Goal: Transaction & Acquisition: Book appointment/travel/reservation

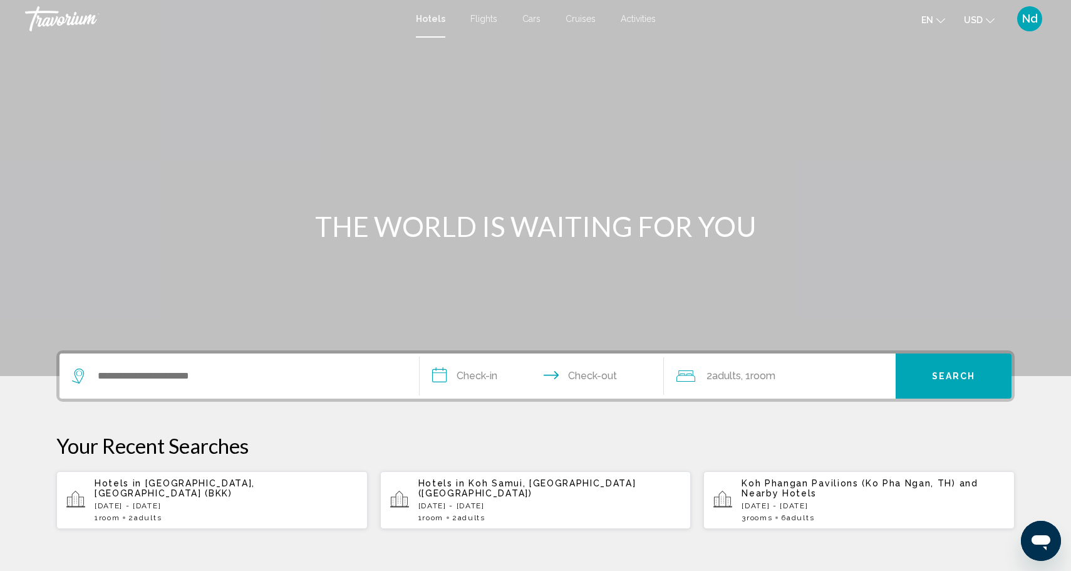
click at [986, 18] on icon "Change currency" at bounding box center [990, 20] width 9 height 9
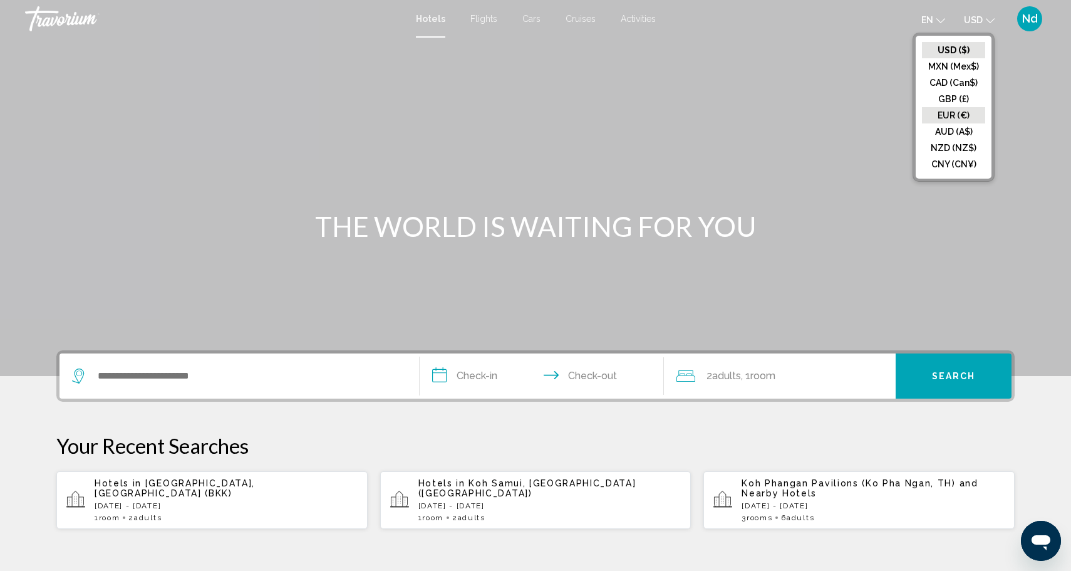
click at [954, 119] on button "EUR (€)" at bounding box center [953, 115] width 63 height 16
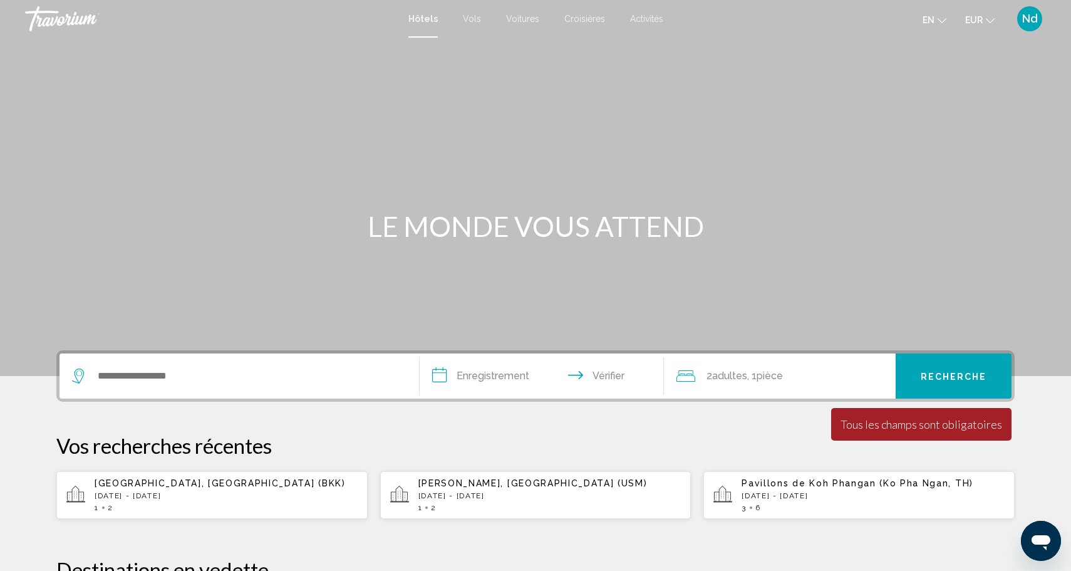
click at [648, 21] on font "Activités" at bounding box center [646, 19] width 33 height 10
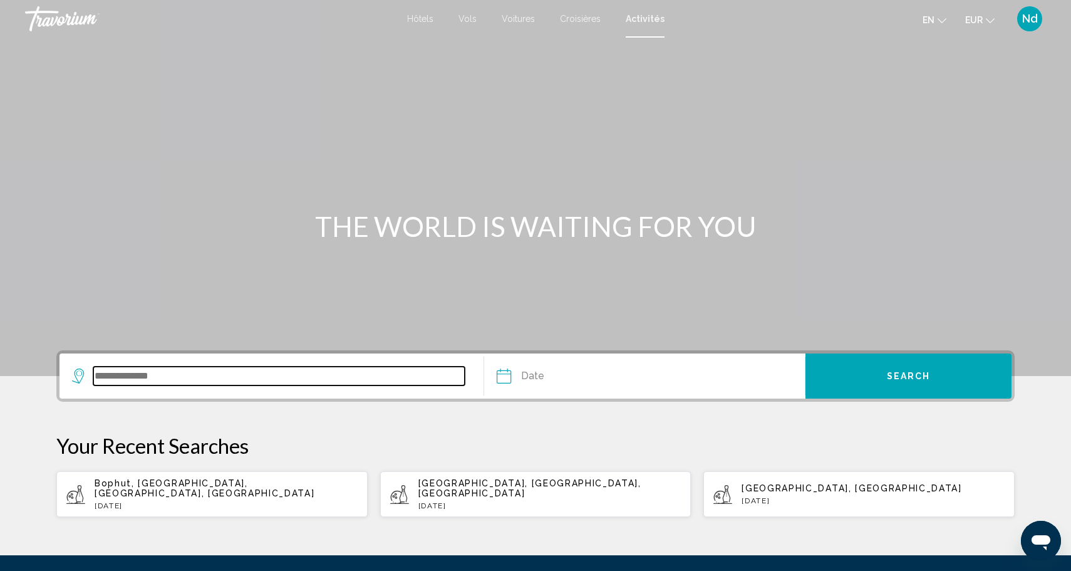
click at [153, 381] on input "Search widget" at bounding box center [278, 375] width 371 height 19
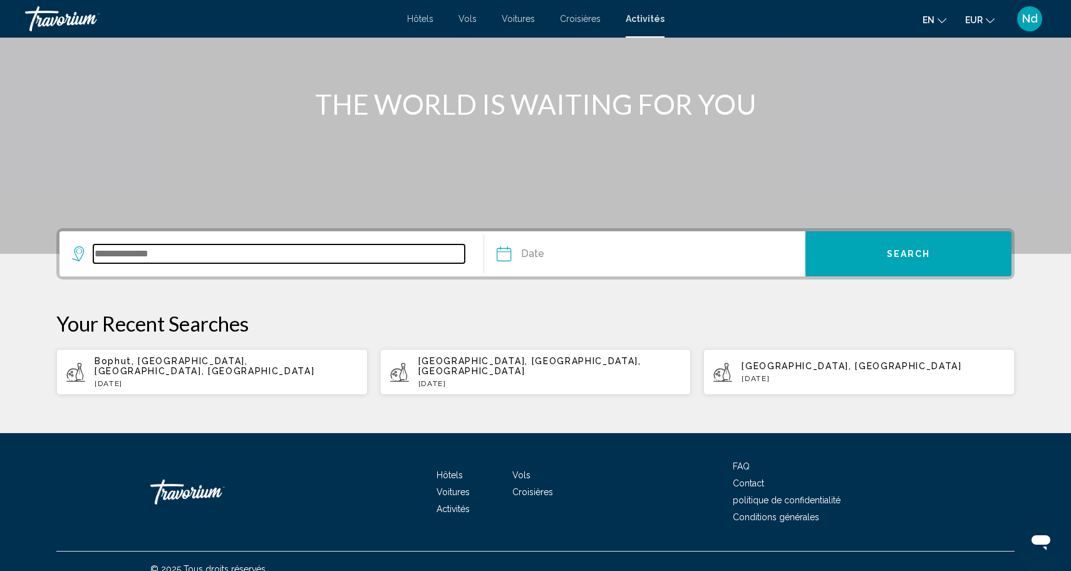
scroll to position [128, 0]
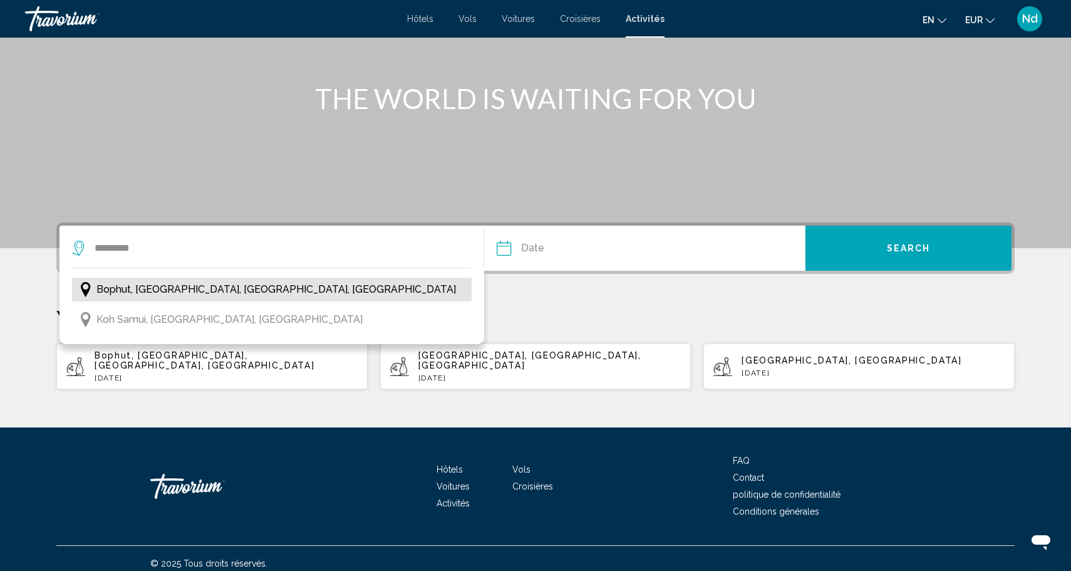
click at [316, 293] on button "Bophut, [GEOGRAPHIC_DATA], [GEOGRAPHIC_DATA], [GEOGRAPHIC_DATA]" at bounding box center [272, 289] width 400 height 24
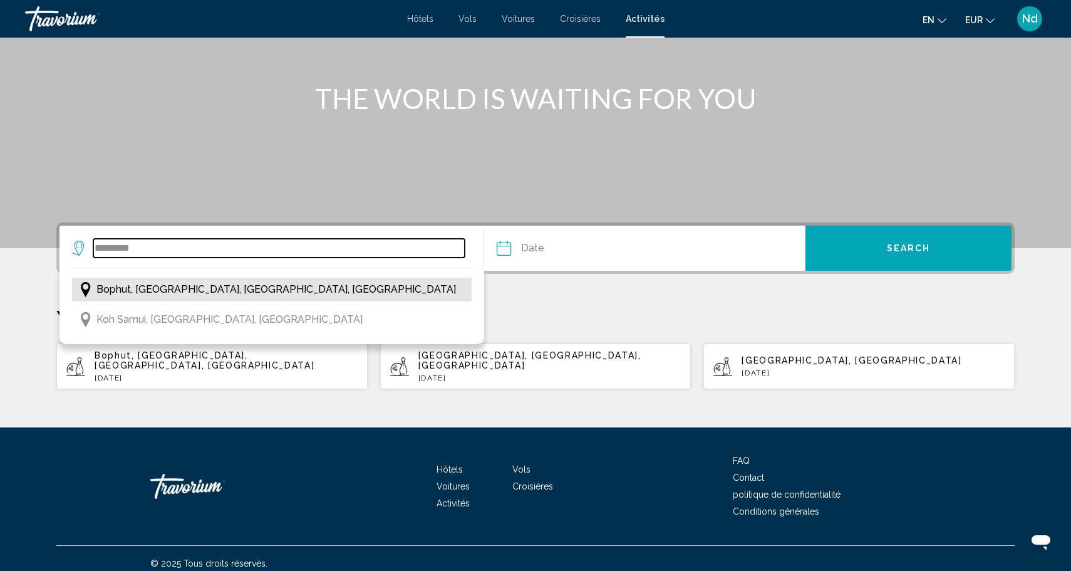
type input "**********"
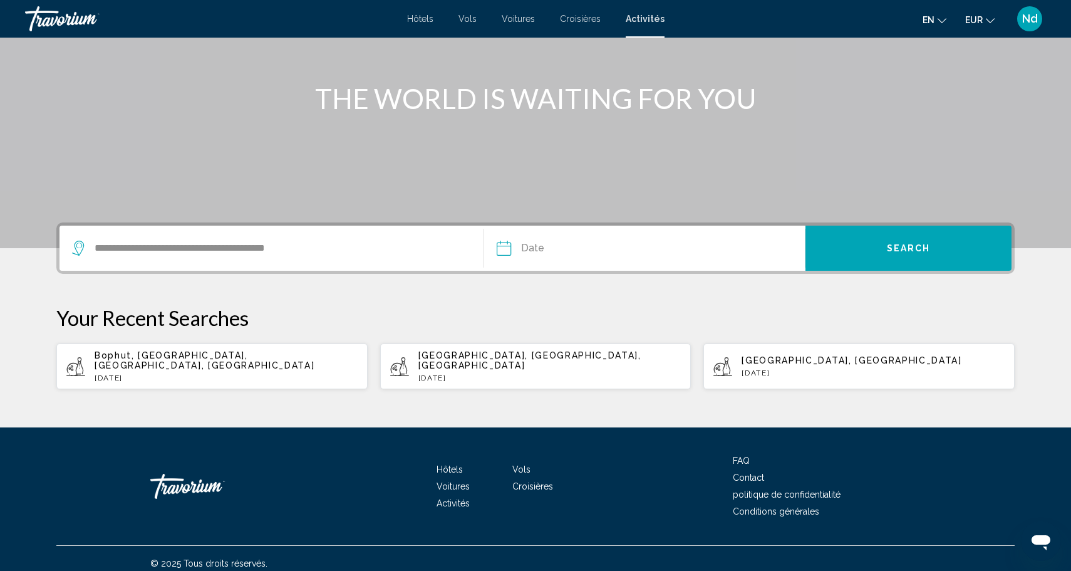
click at [507, 249] on input "Date" at bounding box center [573, 249] width 159 height 49
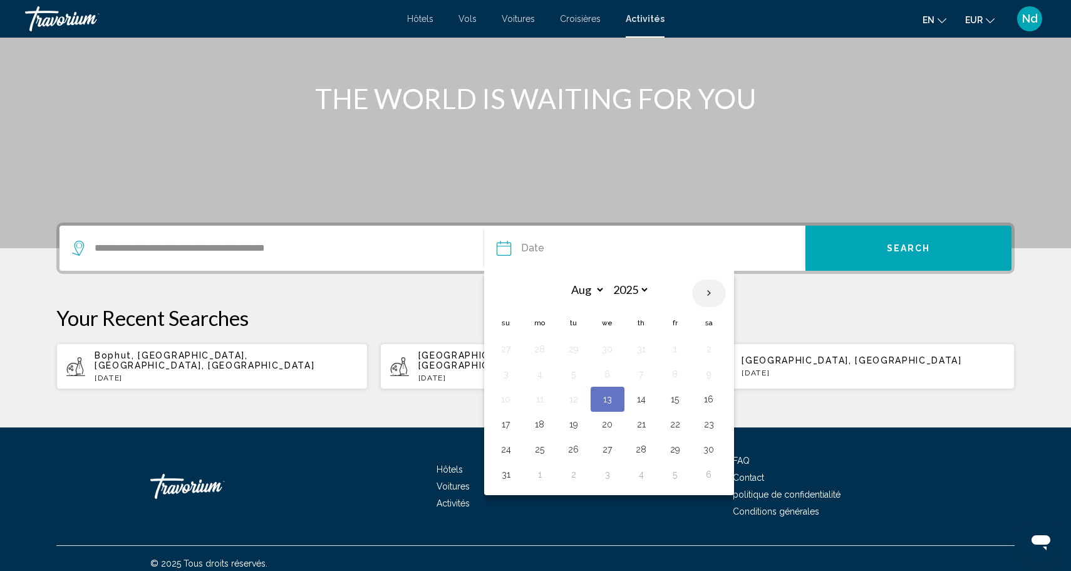
click at [711, 294] on th "Next month" at bounding box center [709, 293] width 34 height 28
select select "*"
click at [711, 375] on button "13" at bounding box center [709, 374] width 20 height 18
type input "**********"
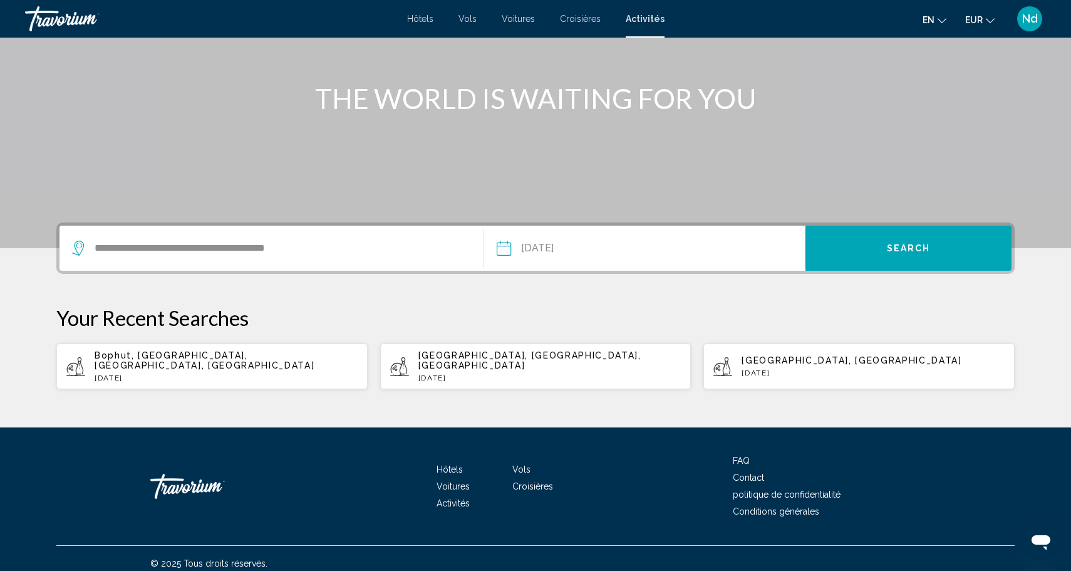
click at [861, 249] on button "Search" at bounding box center [908, 247] width 206 height 45
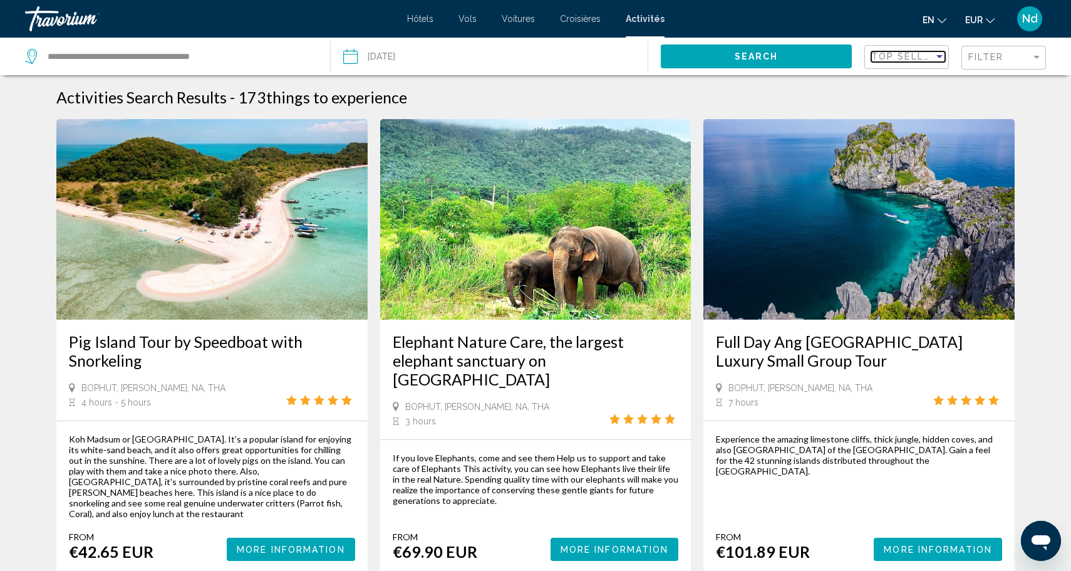
click at [939, 56] on div "Sort by" at bounding box center [939, 56] width 6 height 3
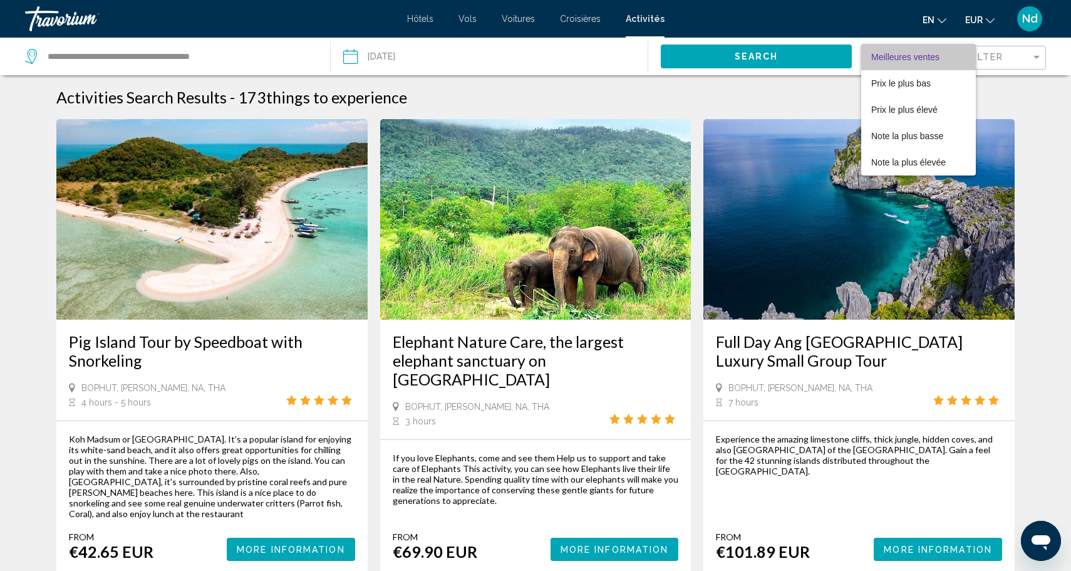
click at [939, 56] on span "Meilleures ventes" at bounding box center [918, 57] width 95 height 26
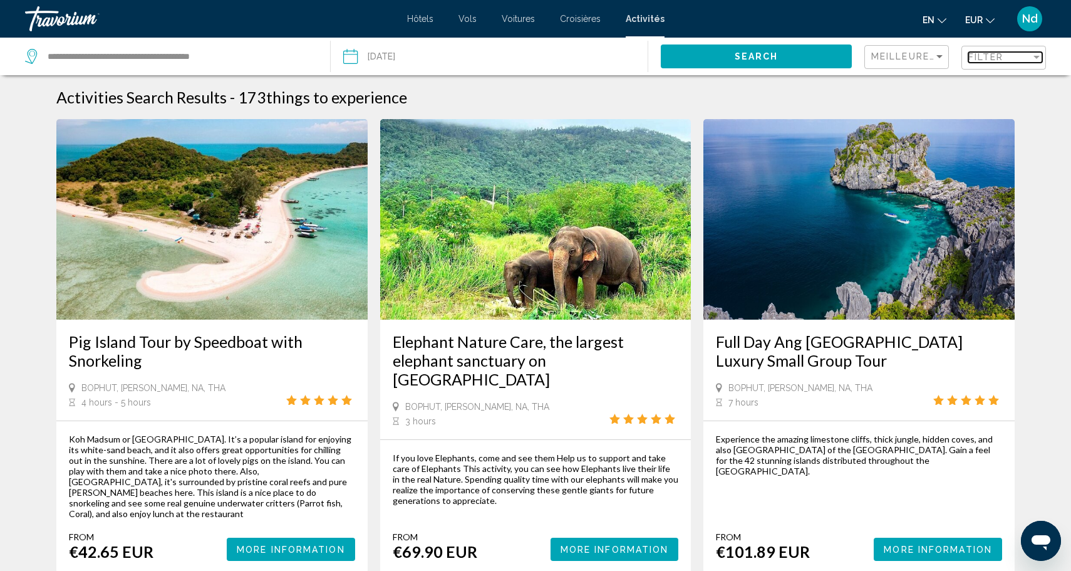
click at [1003, 56] on span "Filter" at bounding box center [986, 57] width 36 height 10
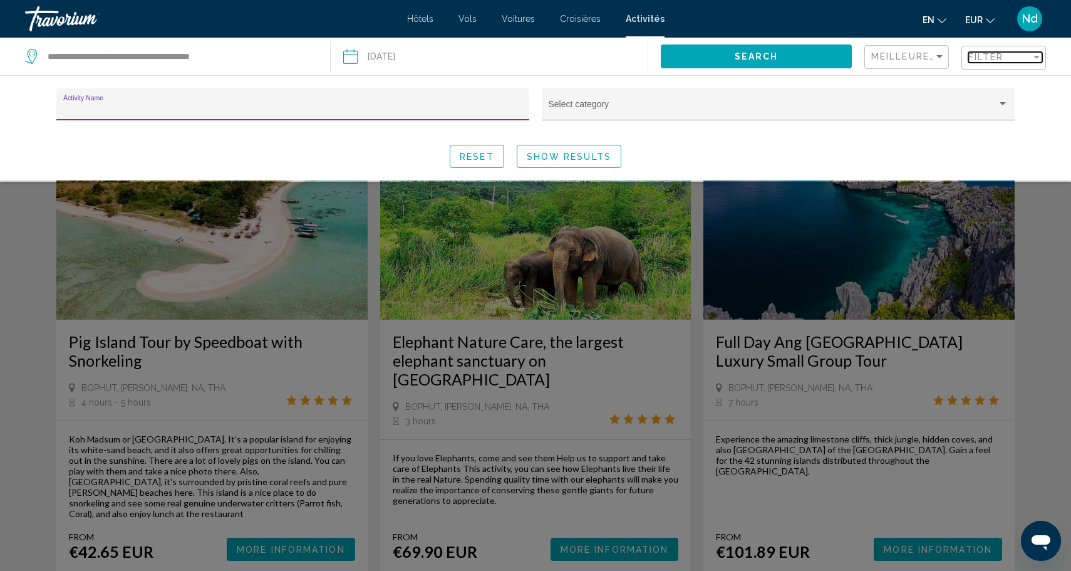
click at [1003, 56] on span "Filter" at bounding box center [986, 57] width 36 height 10
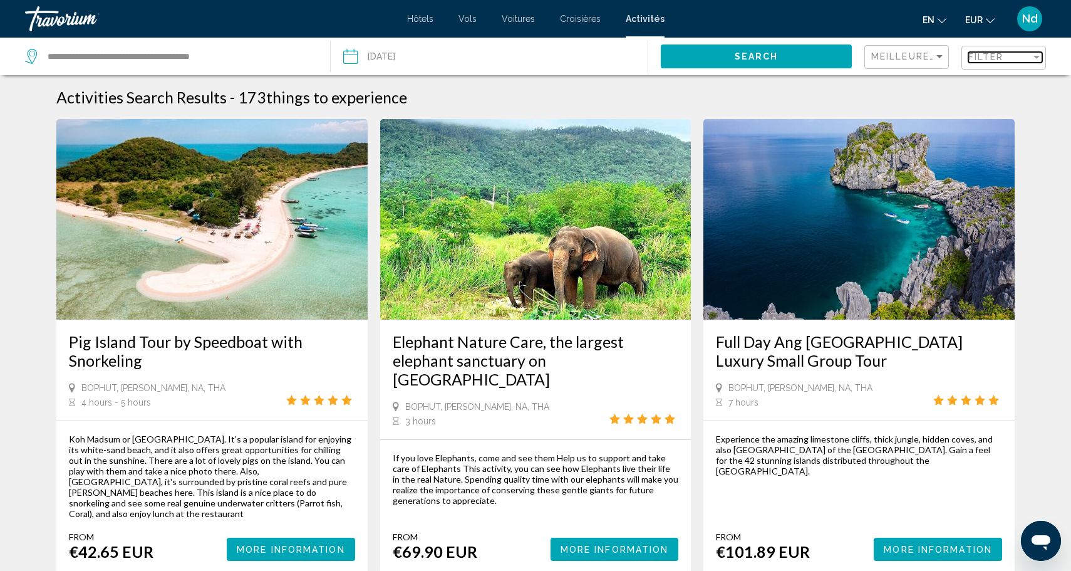
click at [1028, 55] on div "Filter" at bounding box center [999, 57] width 63 height 10
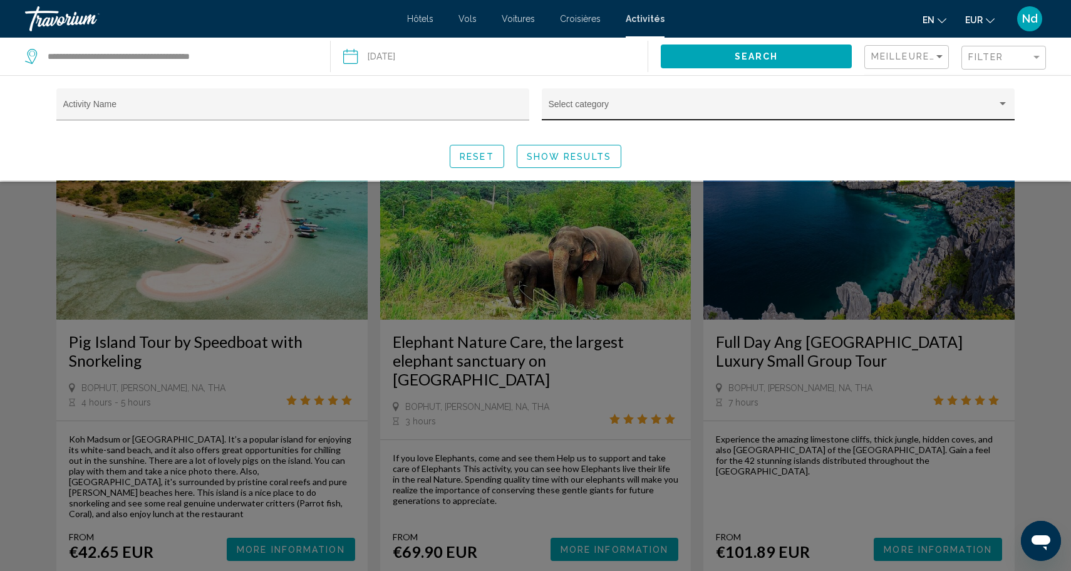
click at [805, 97] on div "Select category" at bounding box center [779, 108] width 460 height 26
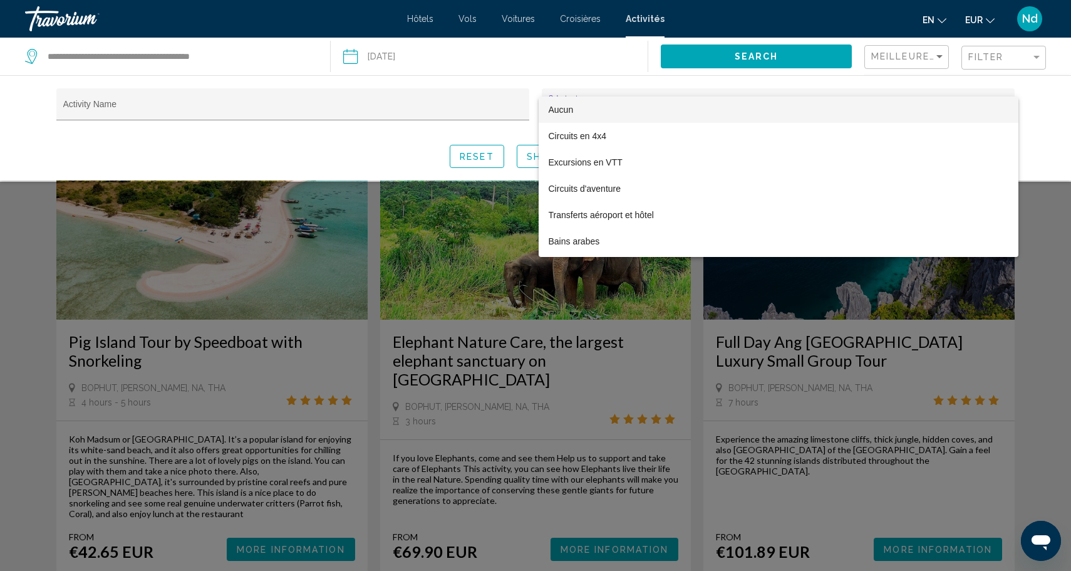
click at [380, 93] on div at bounding box center [535, 285] width 1071 height 571
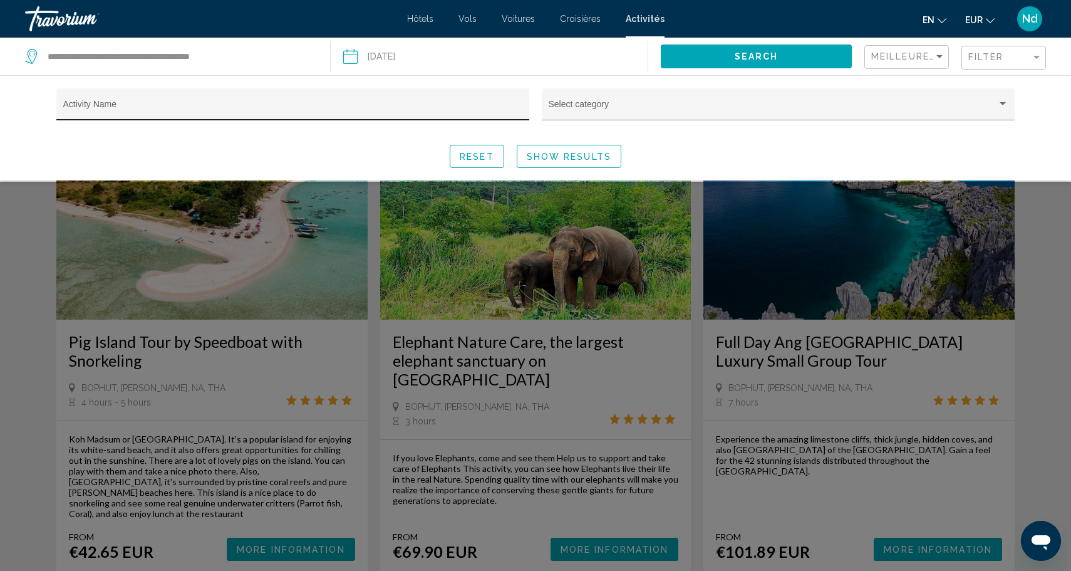
click at [380, 101] on div "Activity Name" at bounding box center [293, 108] width 460 height 26
click at [931, 51] on div "Meilleures ventes" at bounding box center [908, 57] width 74 height 23
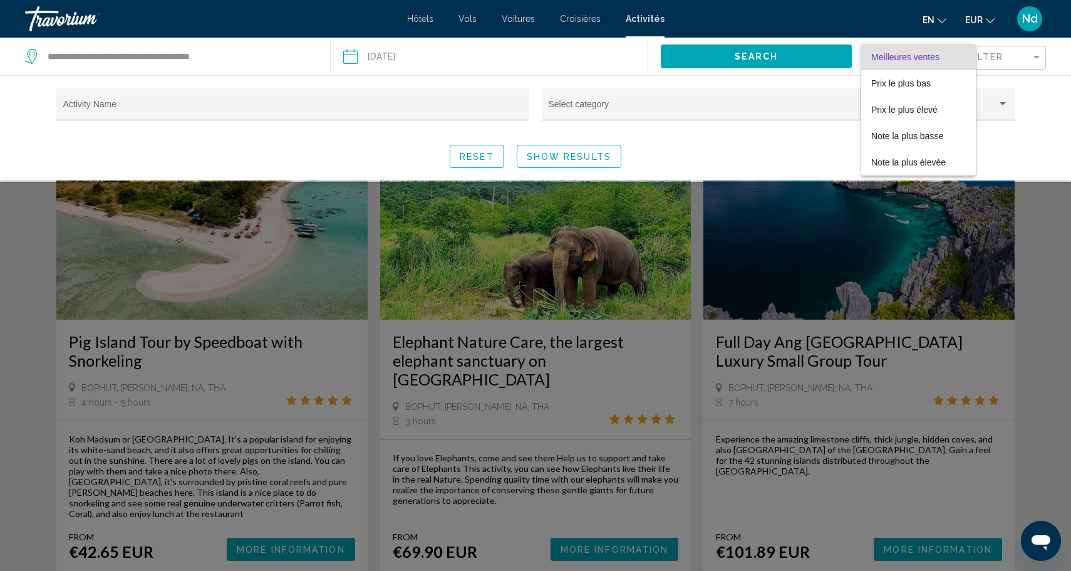
click at [1000, 59] on div at bounding box center [535, 285] width 1071 height 571
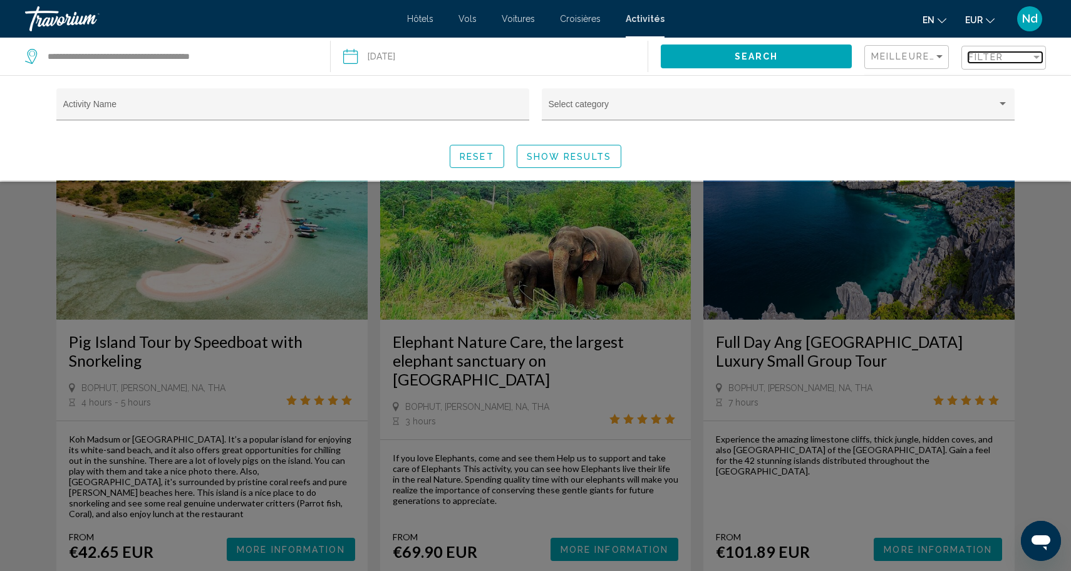
click at [1000, 59] on span "Filter" at bounding box center [986, 57] width 36 height 10
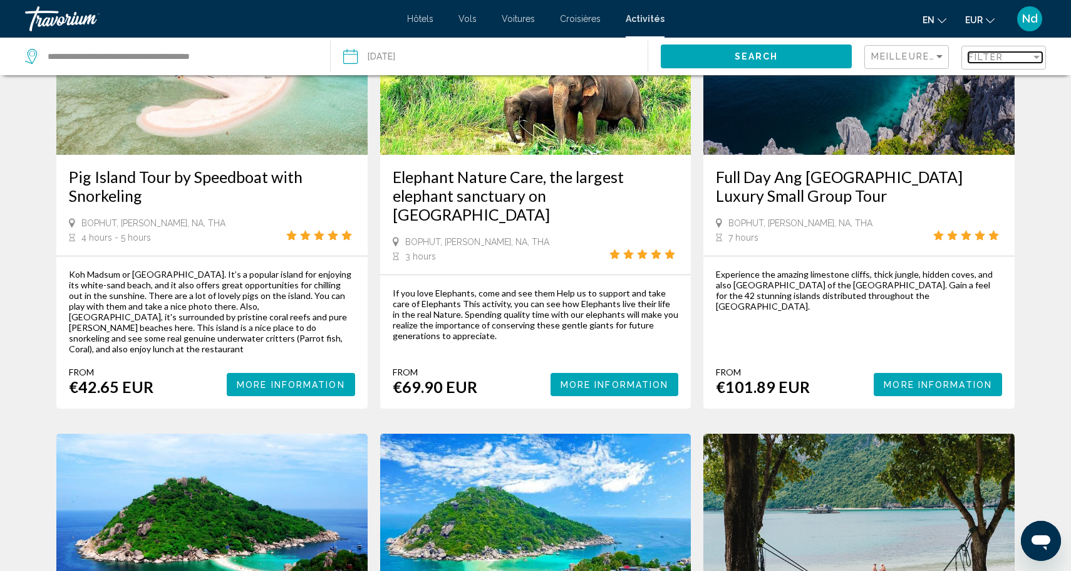
scroll to position [173, 0]
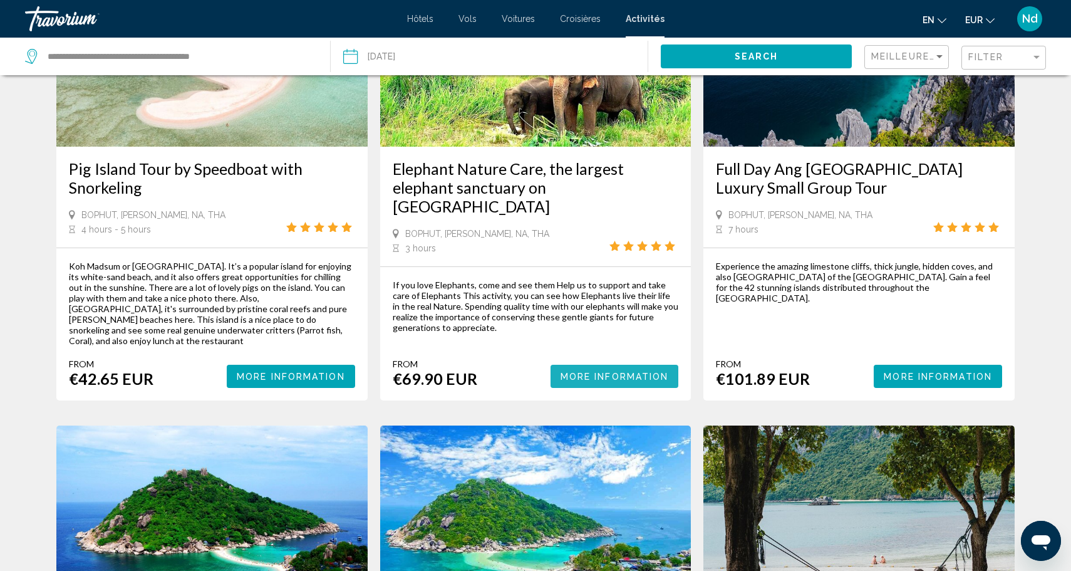
click at [584, 371] on span "More Information" at bounding box center [615, 376] width 108 height 10
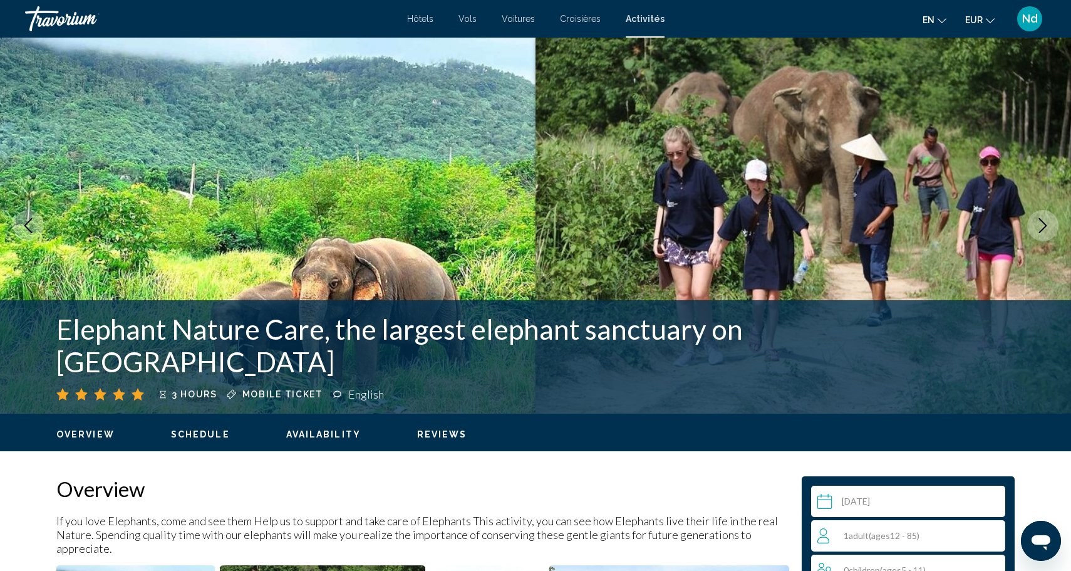
click at [934, 24] on font "en" at bounding box center [929, 20] width 12 height 10
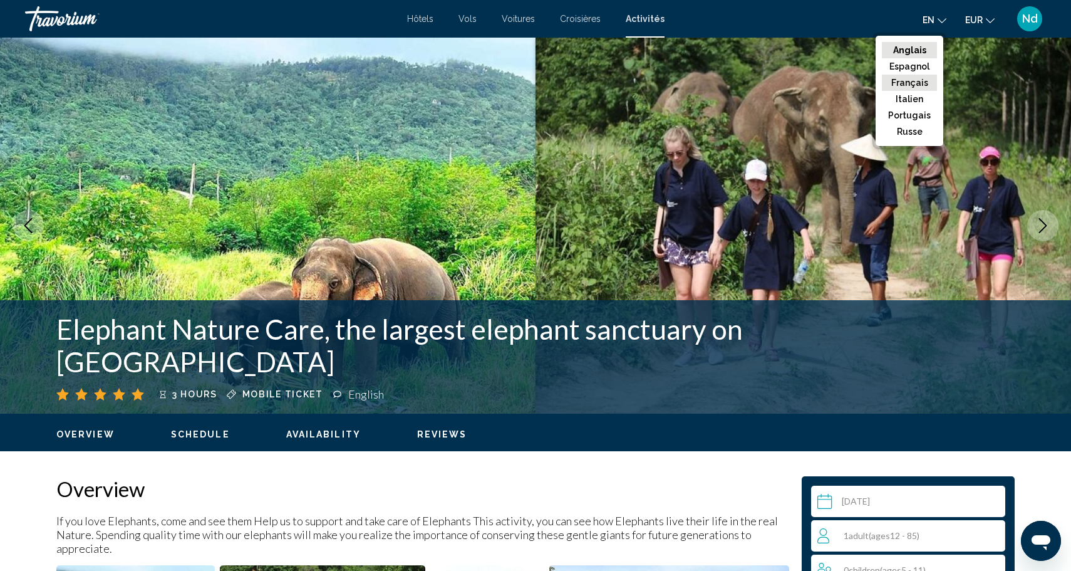
click at [920, 79] on font "Français" at bounding box center [909, 83] width 37 height 10
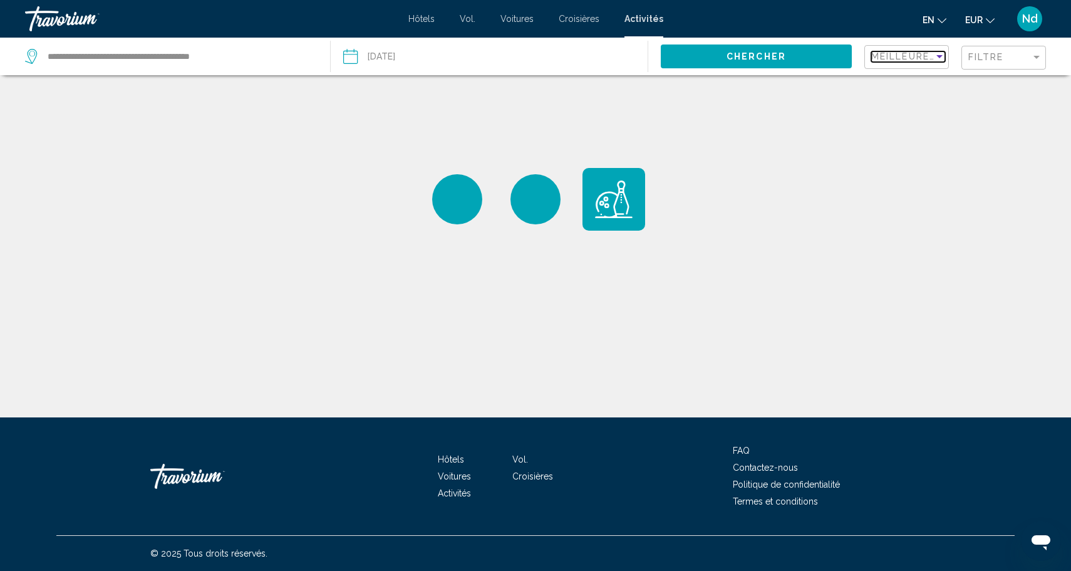
click at [940, 58] on div "Sort by" at bounding box center [939, 56] width 6 height 3
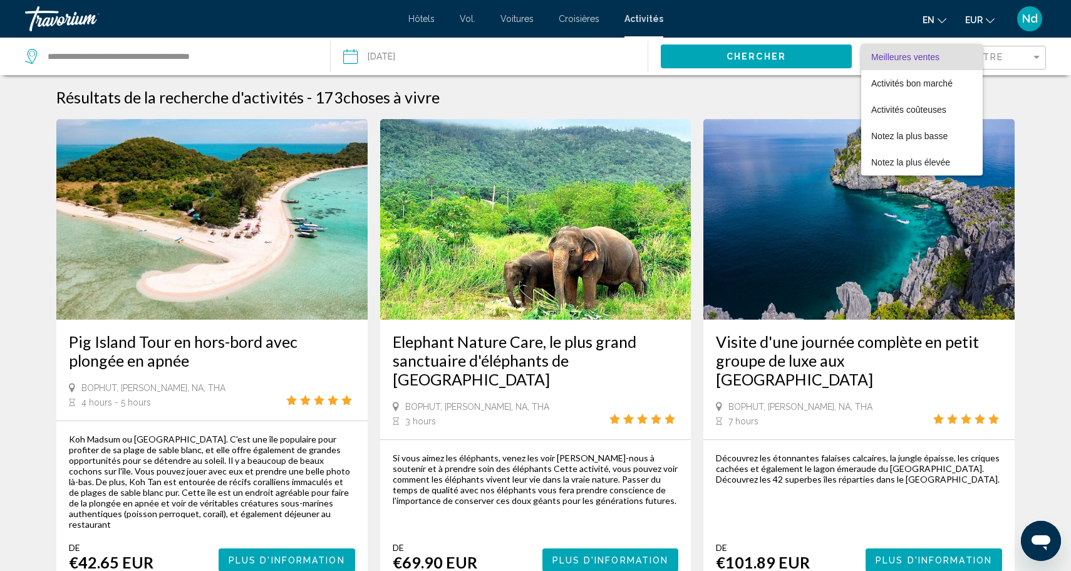
click at [1010, 53] on div at bounding box center [535, 285] width 1071 height 571
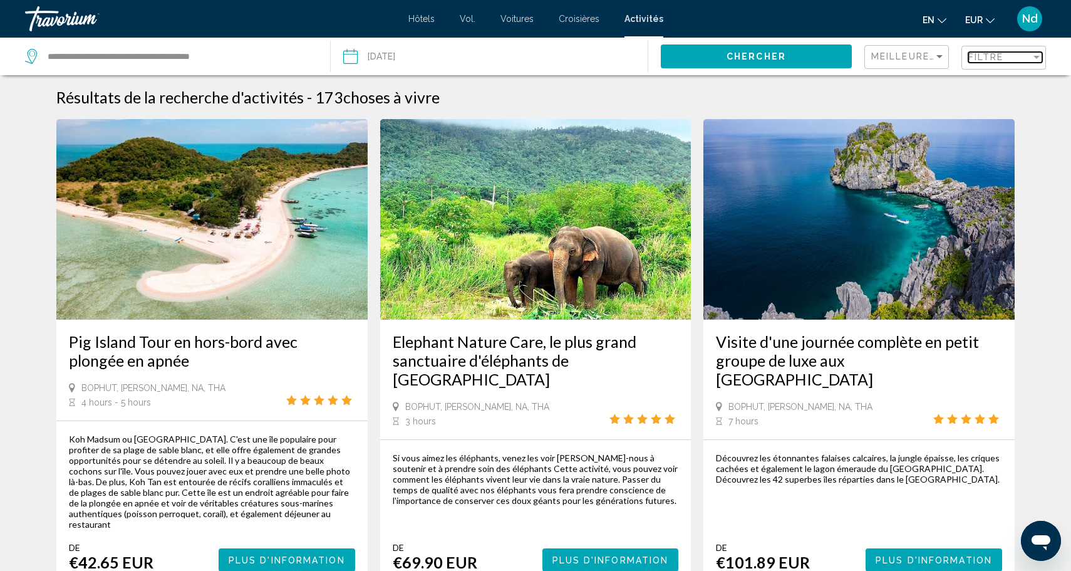
click at [1008, 56] on div "Filtre" at bounding box center [999, 57] width 63 height 10
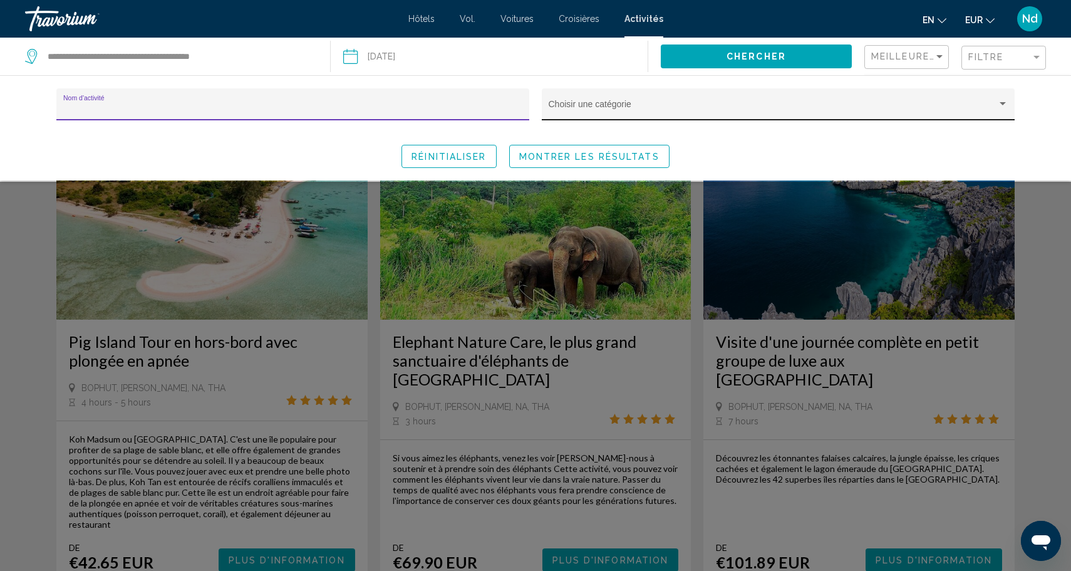
click at [597, 115] on div "Choisir une catégorie" at bounding box center [779, 108] width 460 height 26
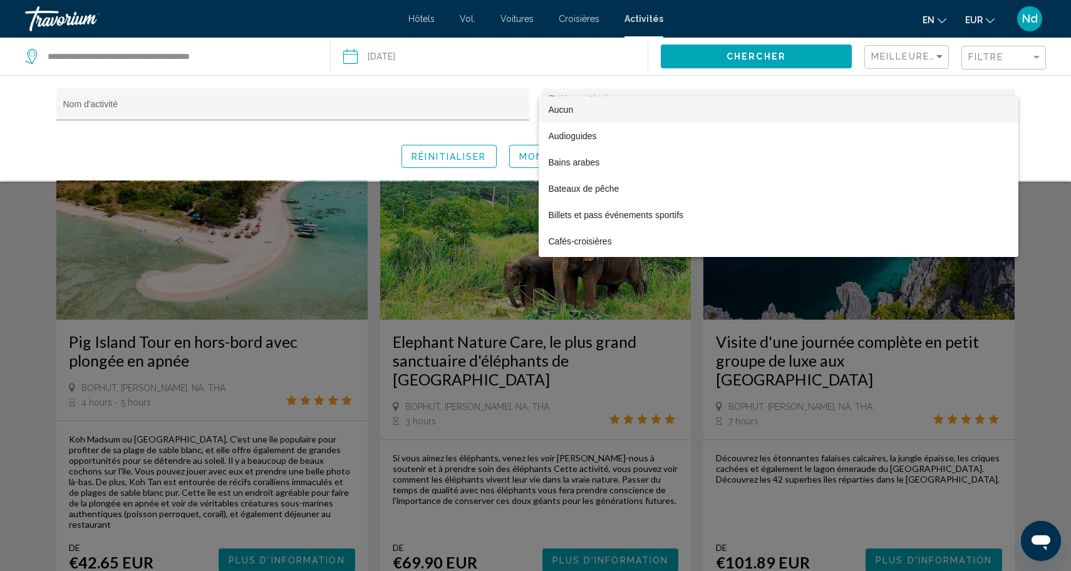
click at [437, 103] on div at bounding box center [535, 285] width 1071 height 571
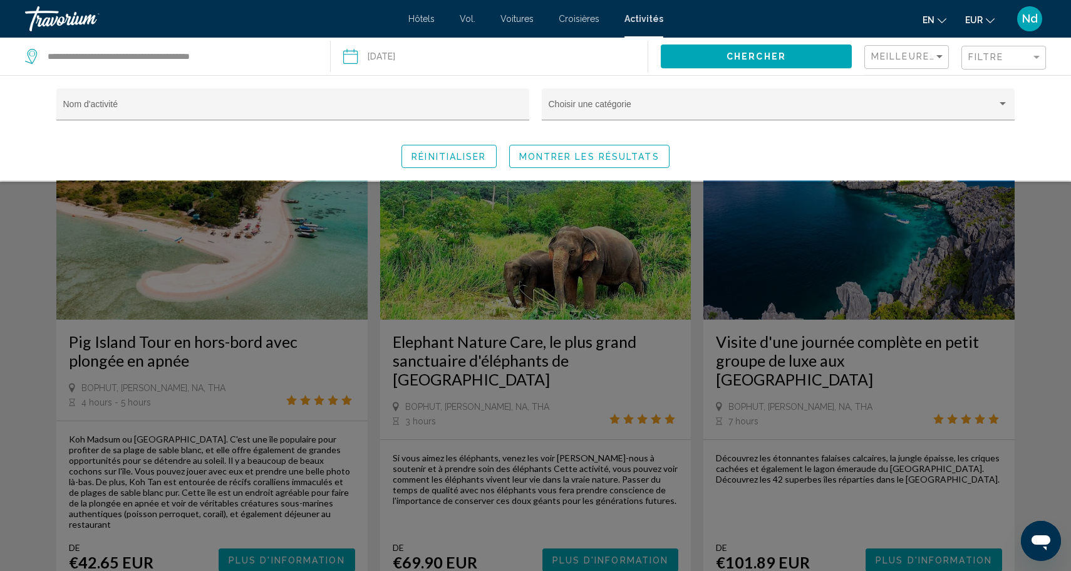
click at [262, 232] on div "Search widget" at bounding box center [535, 376] width 1071 height 389
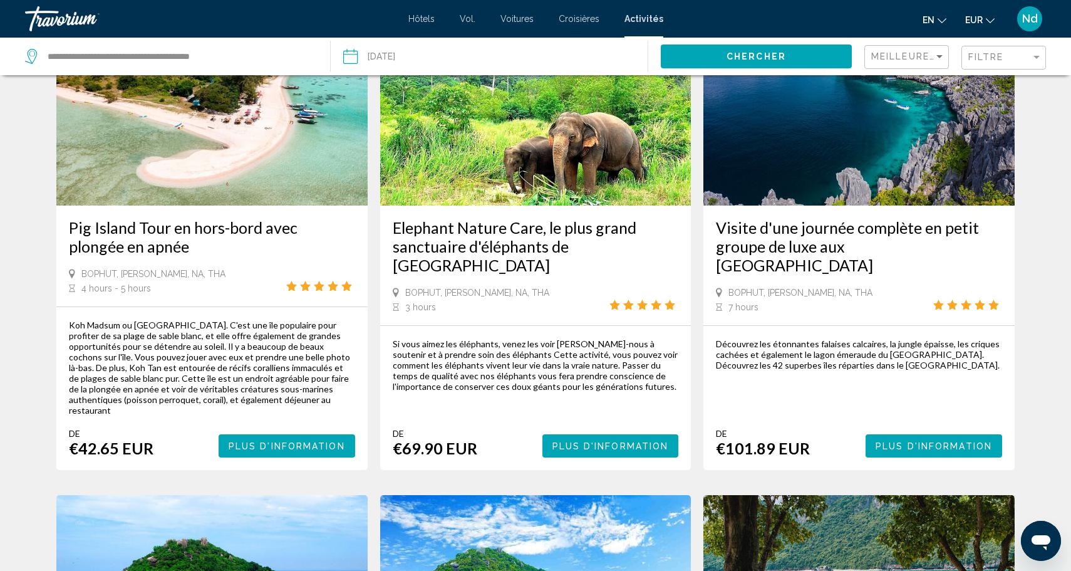
scroll to position [96, 0]
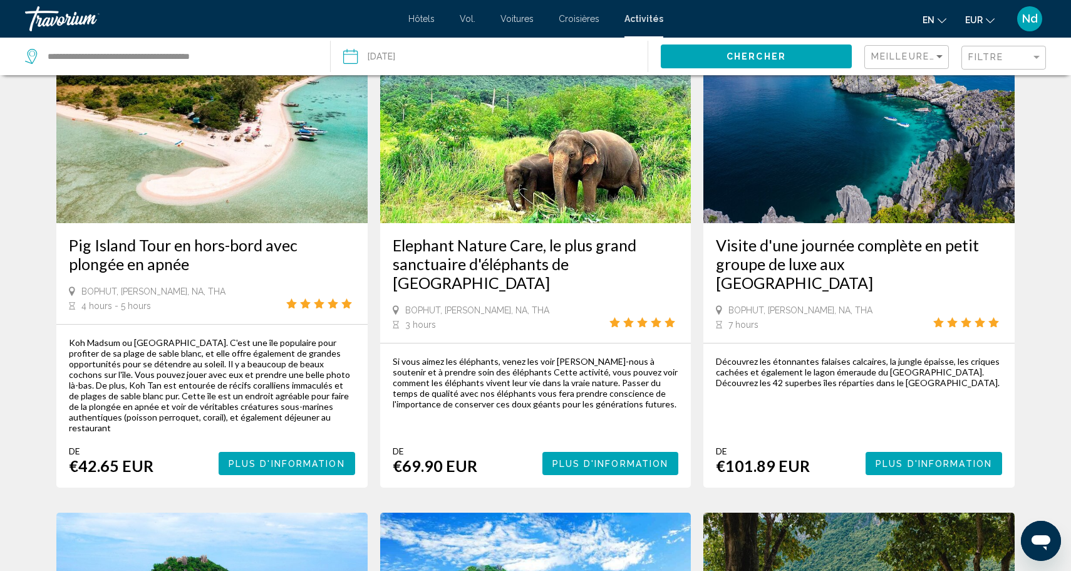
click at [836, 244] on h3 "Visite d'une journée complète en petit groupe de luxe aux [GEOGRAPHIC_DATA]" at bounding box center [859, 263] width 286 height 56
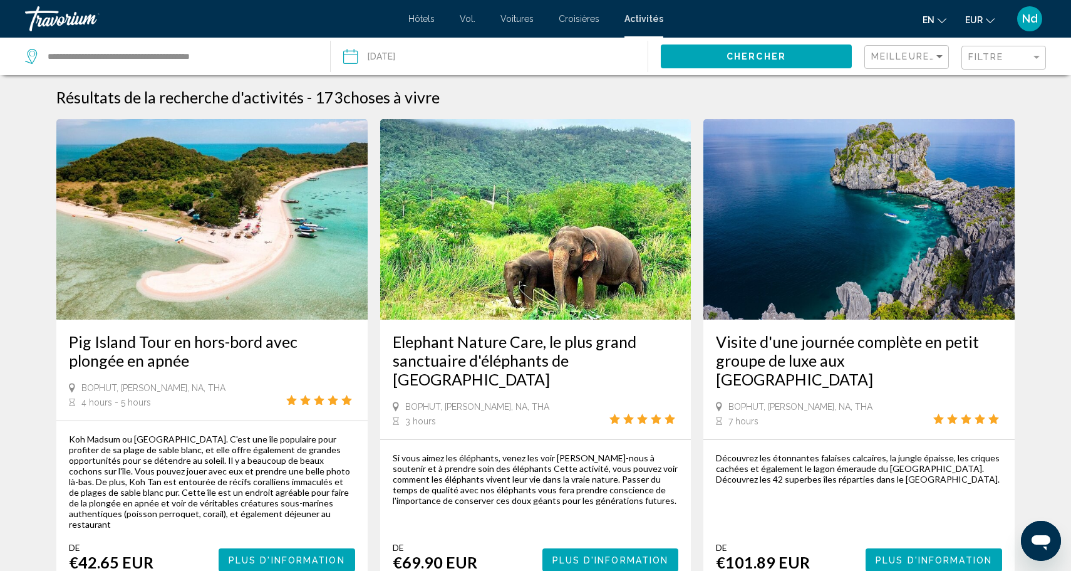
click at [756, 61] on button "Chercher" at bounding box center [756, 55] width 191 height 23
click at [930, 61] on span "Meilleures ventes" at bounding box center [926, 56] width 111 height 10
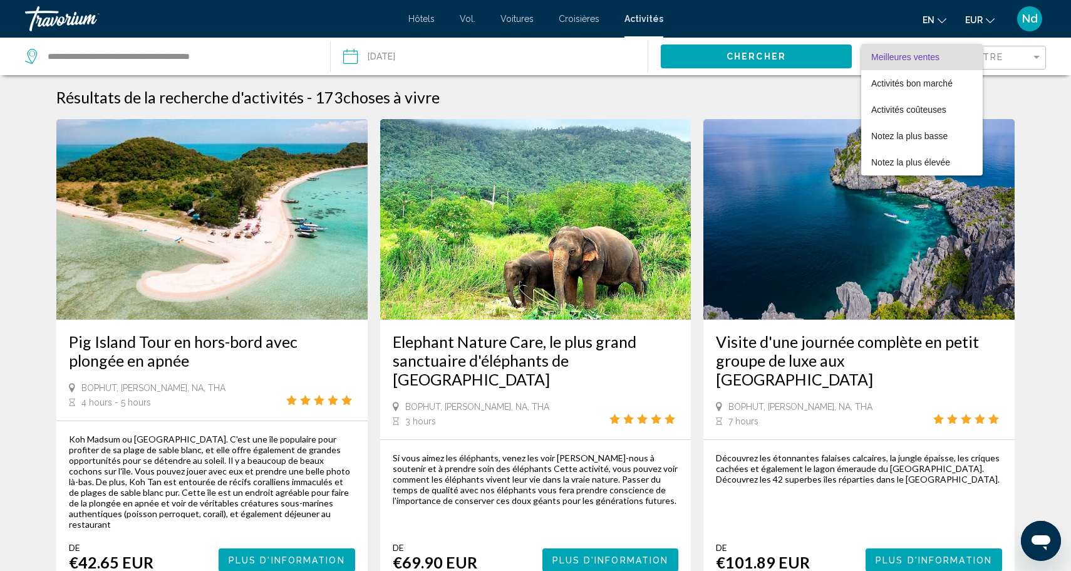
click at [1006, 58] on div at bounding box center [535, 285] width 1071 height 571
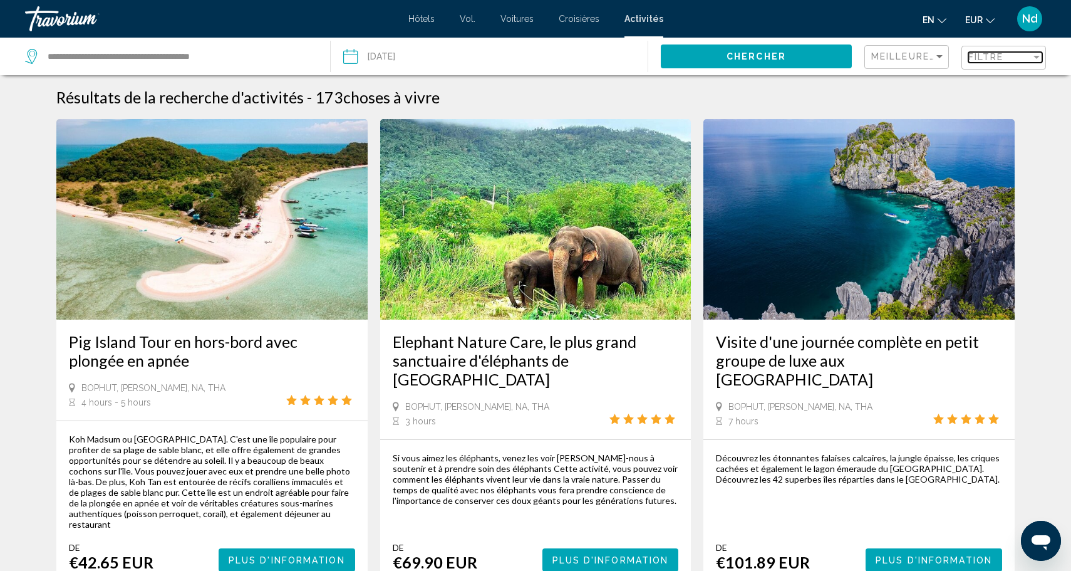
click at [995, 59] on span "Filtre" at bounding box center [986, 57] width 36 height 10
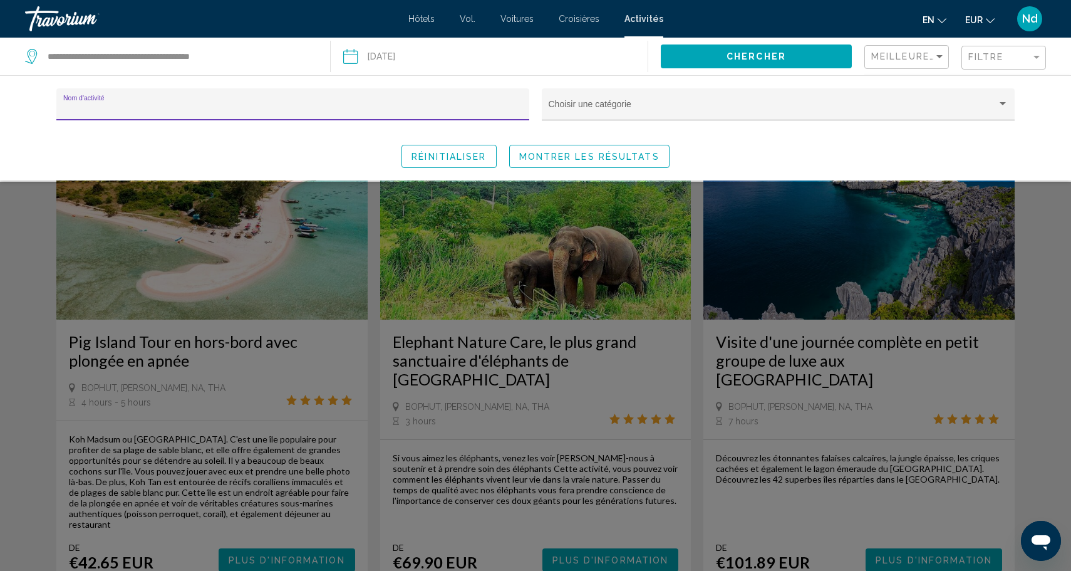
click at [224, 106] on input "Nom d'activité" at bounding box center [293, 109] width 460 height 10
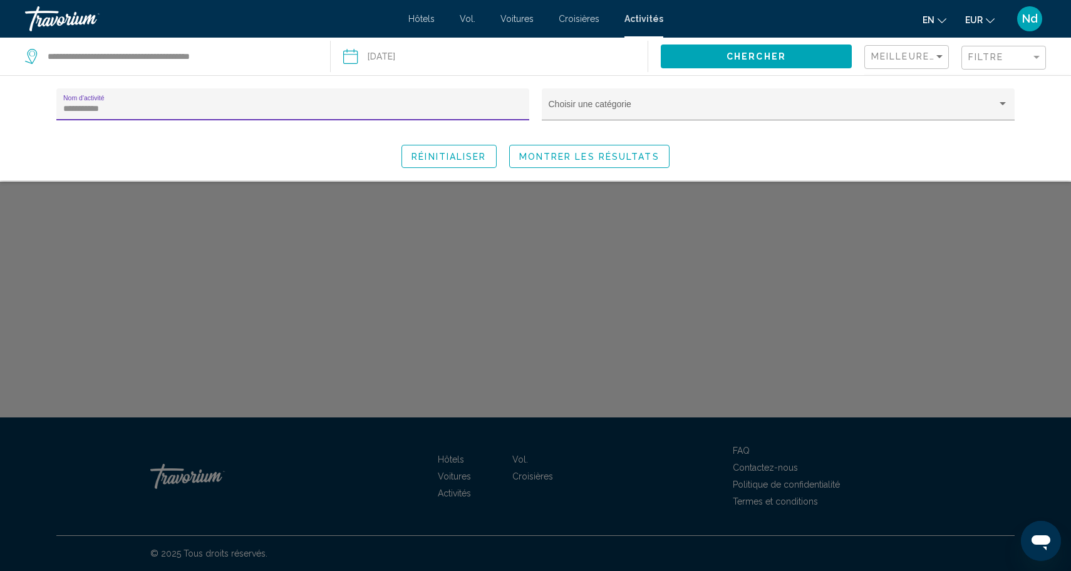
type input "**********"
click at [451, 159] on span "Réinitialiser" at bounding box center [448, 157] width 75 height 10
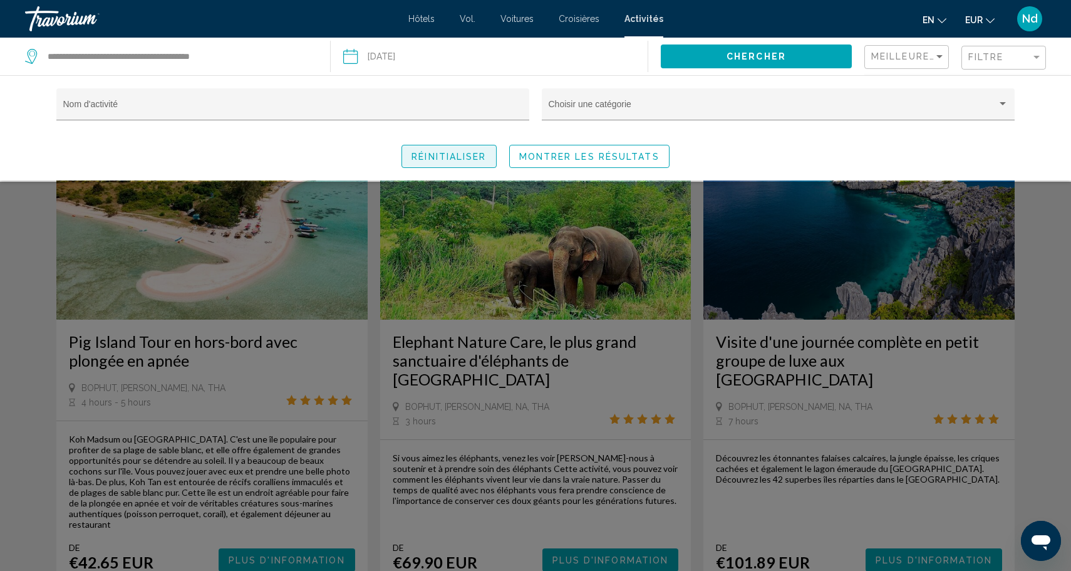
click at [451, 160] on span "Réinitialiser" at bounding box center [448, 157] width 75 height 10
click at [577, 114] on div "Choisir une catégorie" at bounding box center [779, 108] width 460 height 26
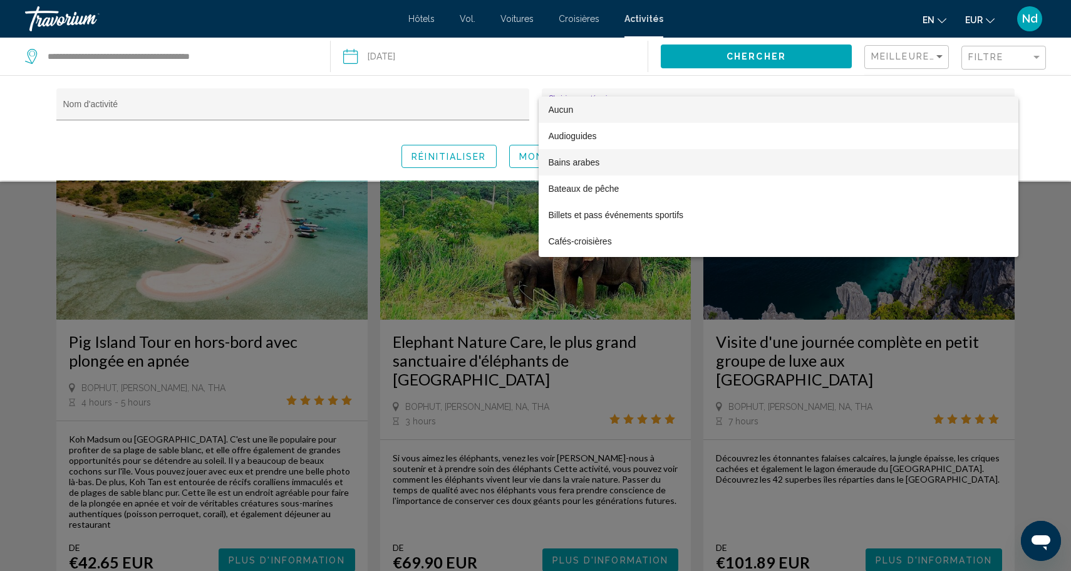
click at [575, 165] on font "Bains arabes" at bounding box center [574, 162] width 51 height 10
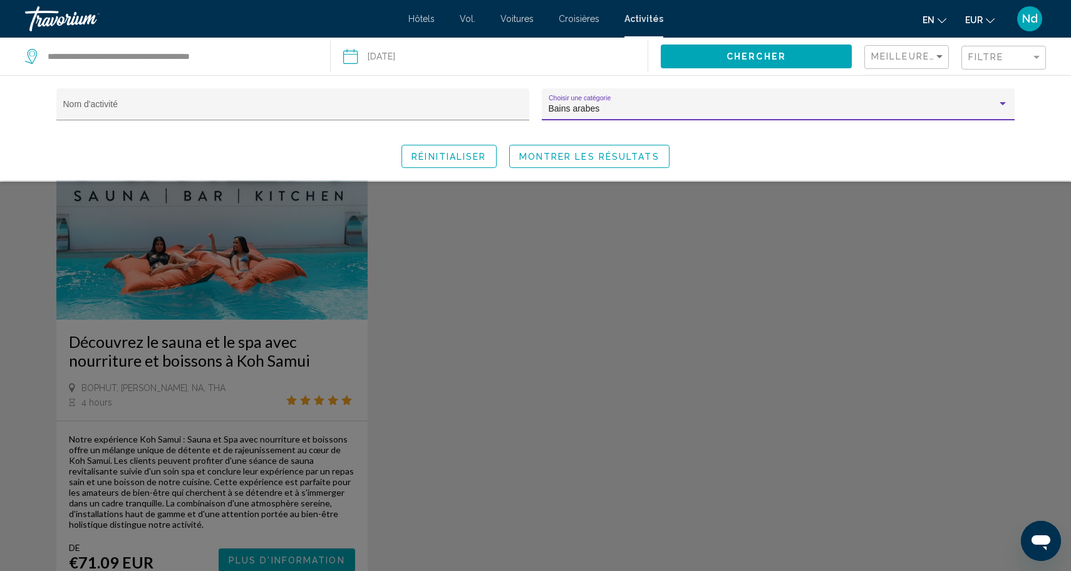
click at [266, 285] on div "Search widget" at bounding box center [535, 376] width 1071 height 389
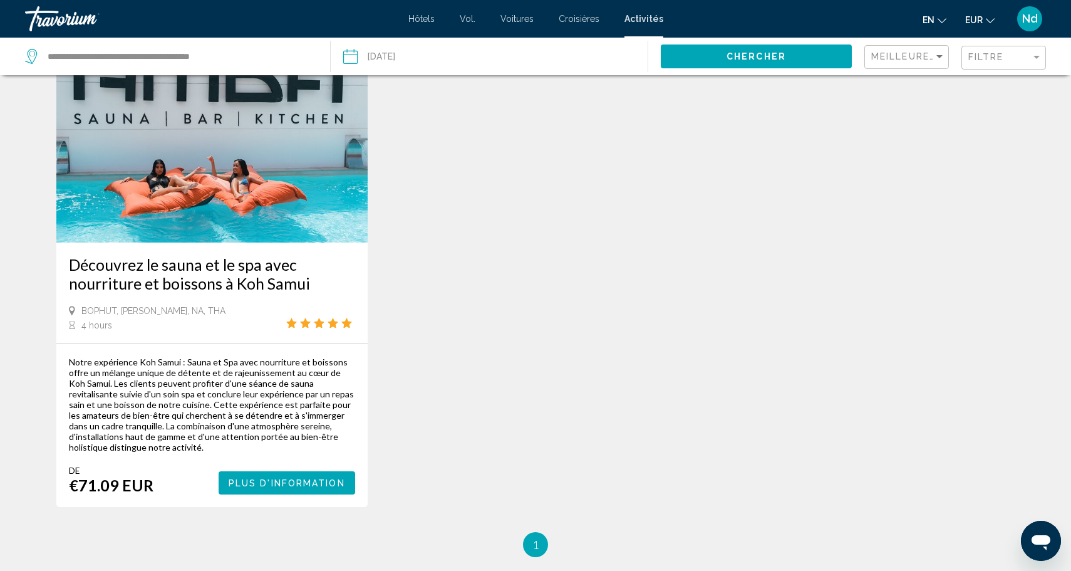
scroll to position [76, 0]
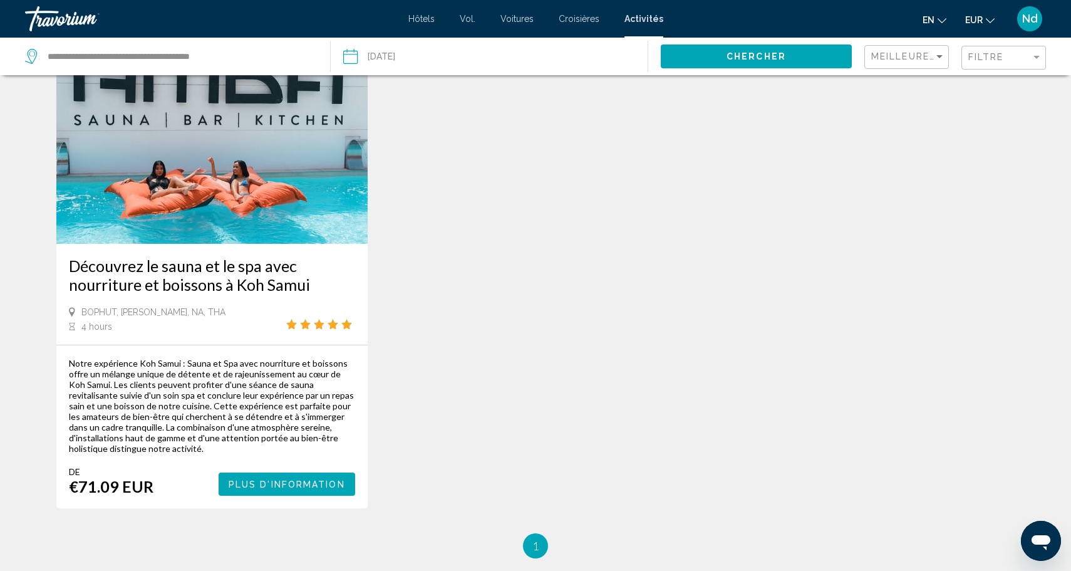
click at [292, 482] on span "Plus d'information" at bounding box center [287, 484] width 116 height 10
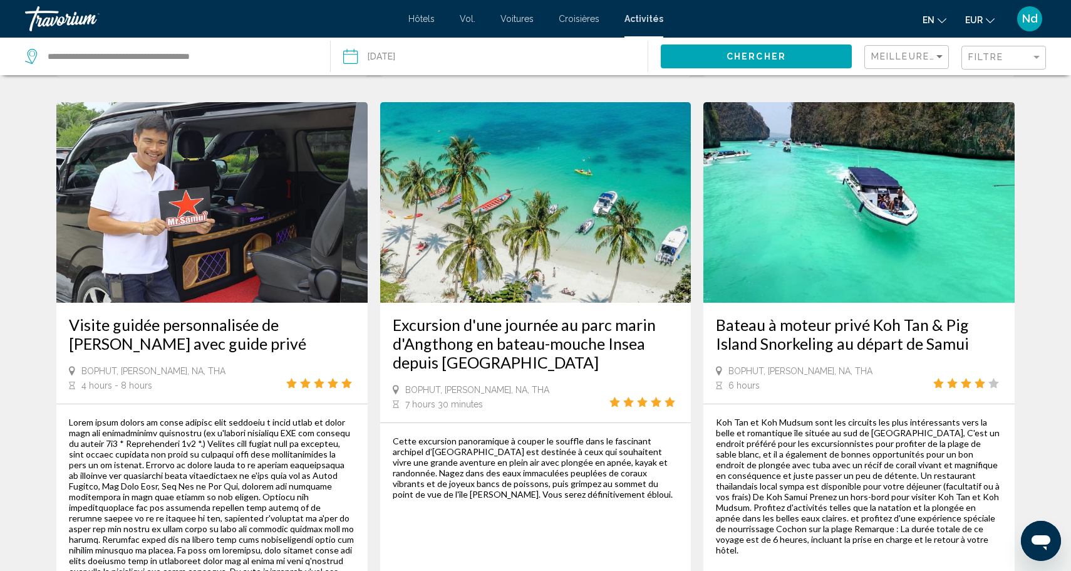
scroll to position [1630, 0]
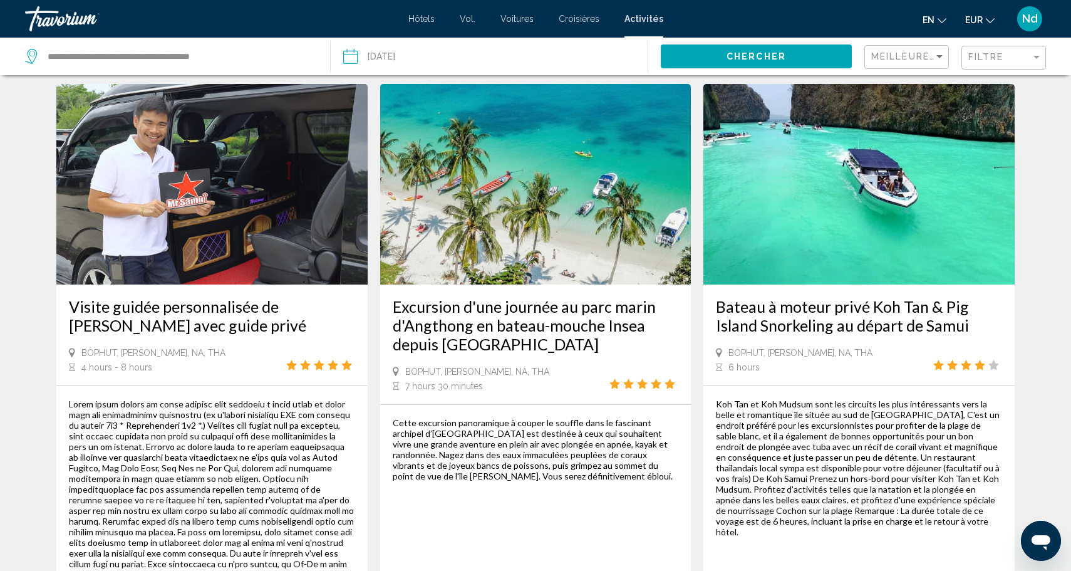
click at [582, 165] on img "Contenu principal" at bounding box center [535, 184] width 311 height 200
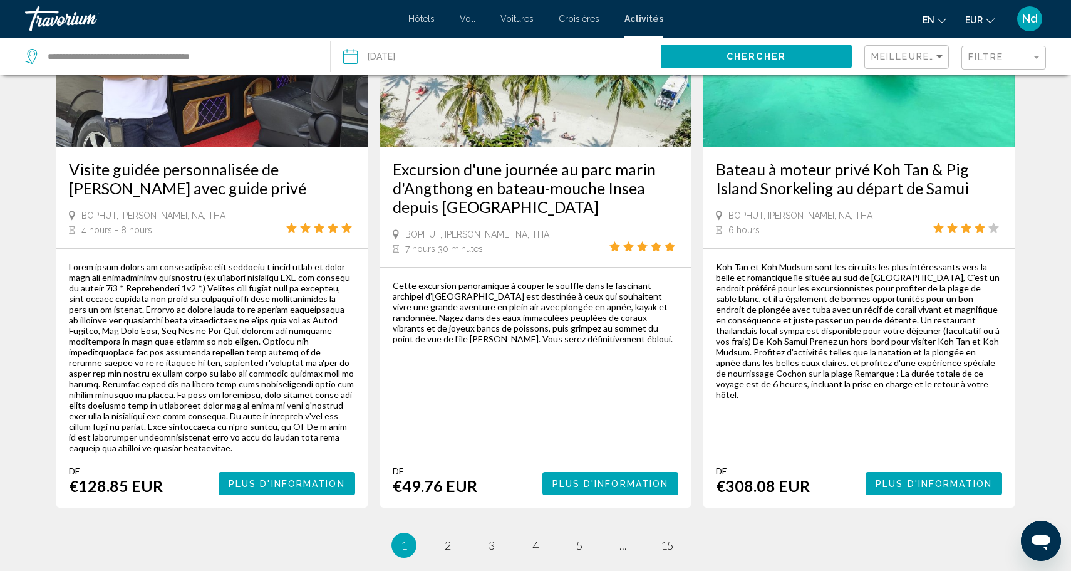
scroll to position [1766, 0]
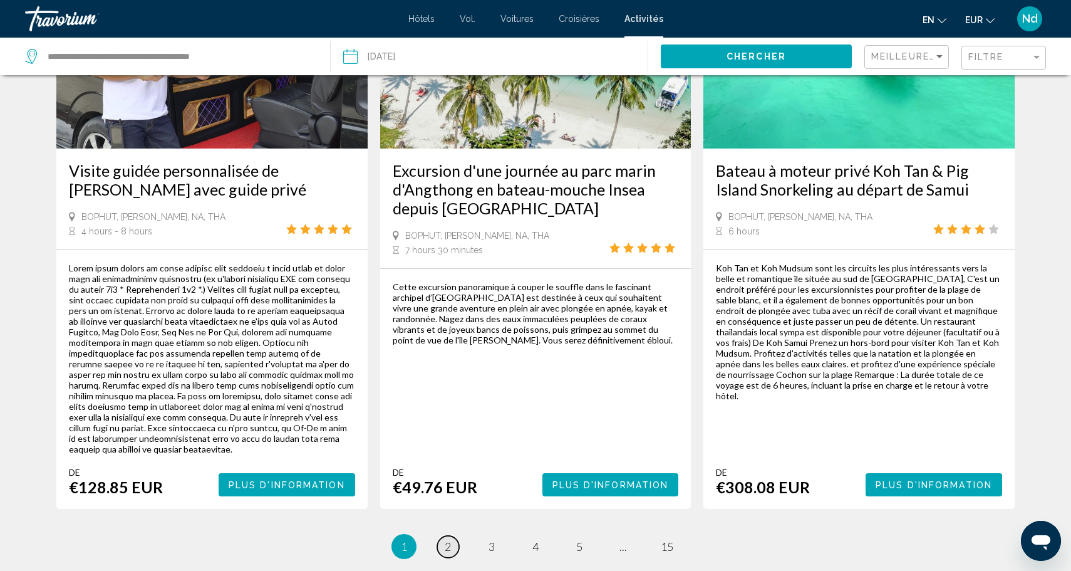
click at [450, 539] on span "2" at bounding box center [448, 546] width 6 height 14
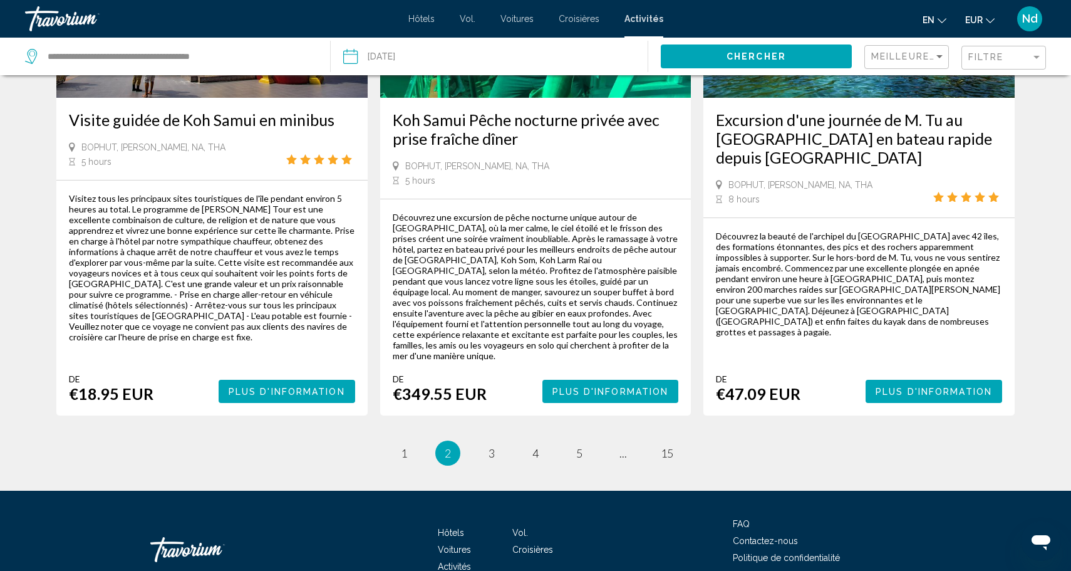
scroll to position [1890, 0]
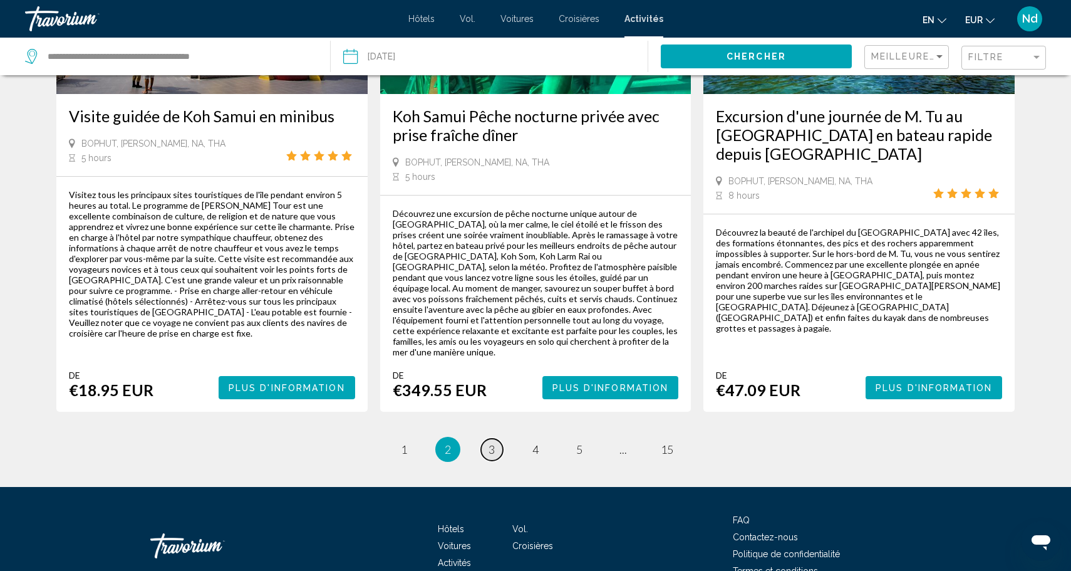
click at [487, 438] on link "page 3" at bounding box center [492, 449] width 22 height 22
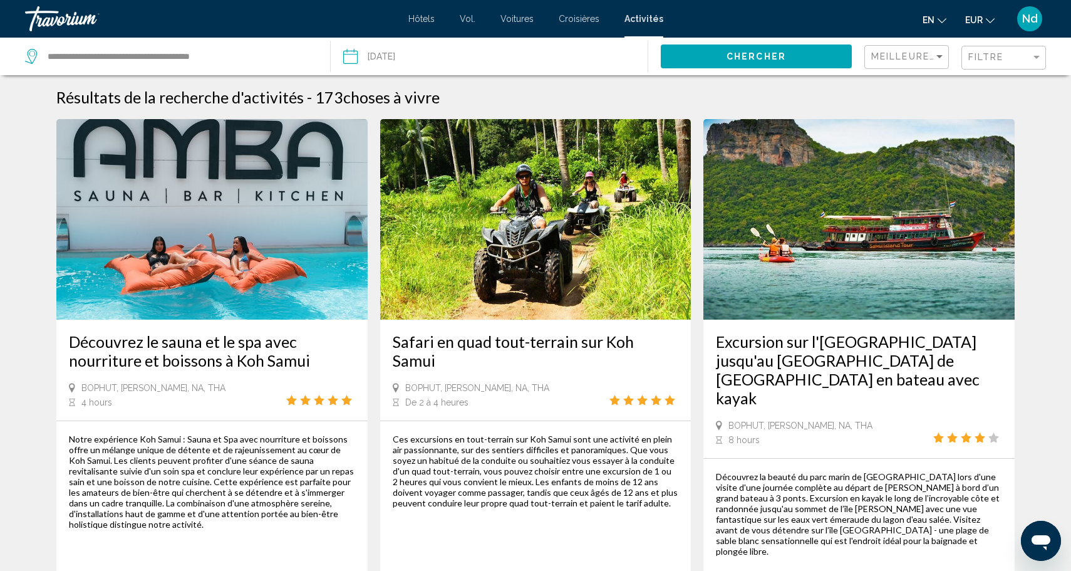
click at [558, 274] on img "Contenu principal" at bounding box center [535, 219] width 311 height 200
